Goal: Navigation & Orientation: Find specific page/section

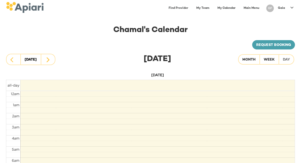
click at [281, 8] on p "Gaia" at bounding box center [281, 8] width 7 height 4
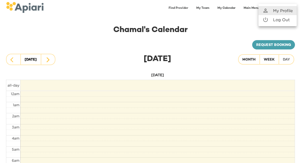
click at [219, 6] on div at bounding box center [150, 81] width 301 height 163
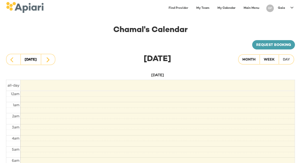
click at [223, 8] on link "My Calendar" at bounding box center [226, 8] width 24 height 10
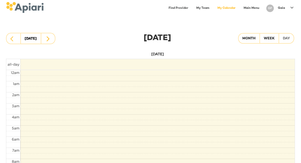
click at [252, 7] on link "Main Menu" at bounding box center [252, 8] width 22 height 10
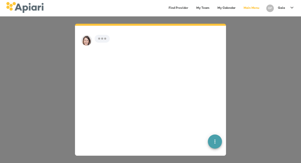
scroll to position [7, 0]
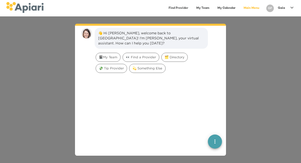
click at [249, 7] on link "Main Menu" at bounding box center [252, 8] width 22 height 10
click at [227, 7] on link "My Calendar" at bounding box center [226, 8] width 24 height 10
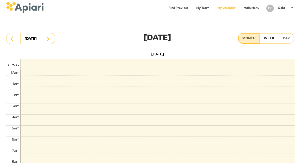
click at [251, 37] on div "Month" at bounding box center [248, 38] width 13 height 6
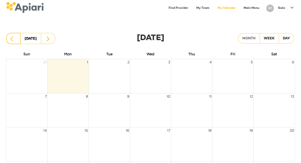
click at [10, 37] on button "button" at bounding box center [13, 38] width 15 height 11
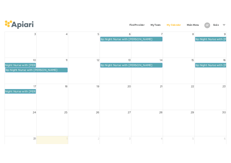
scroll to position [42, 0]
